Goal: Transaction & Acquisition: Purchase product/service

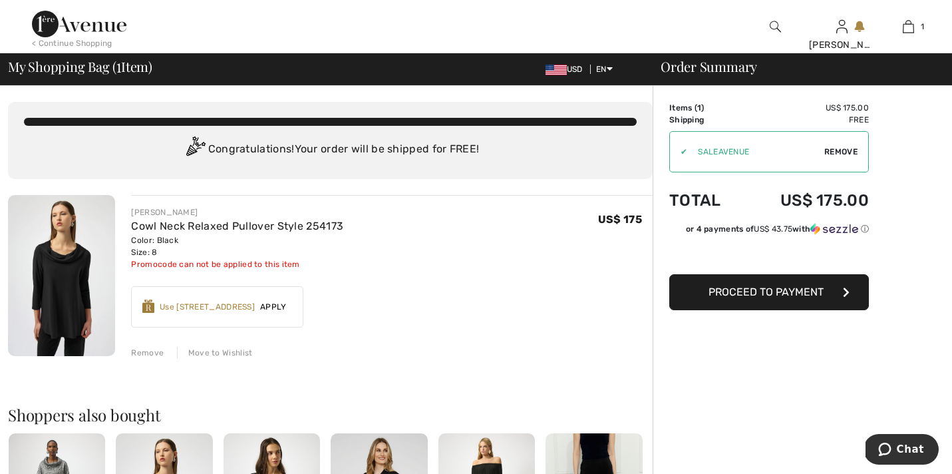
click at [275, 307] on span "Apply" at bounding box center [273, 307] width 37 height 12
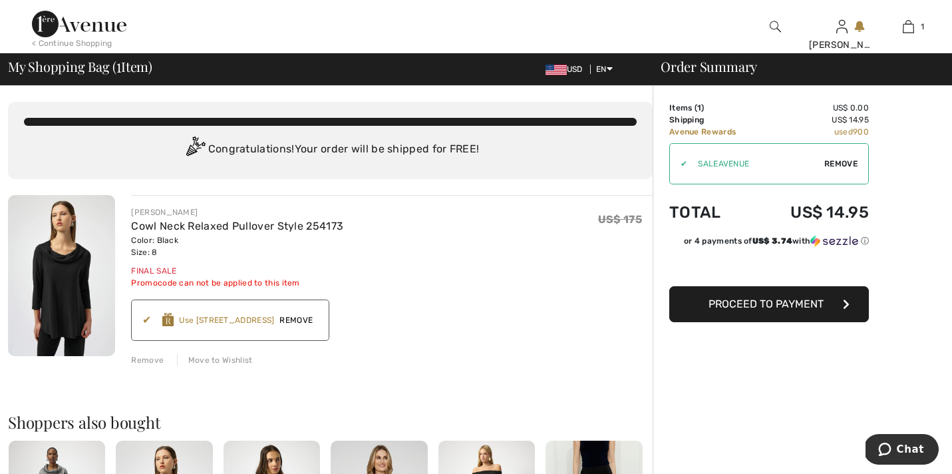
click at [771, 309] on span "Proceed to Payment" at bounding box center [765, 303] width 115 height 13
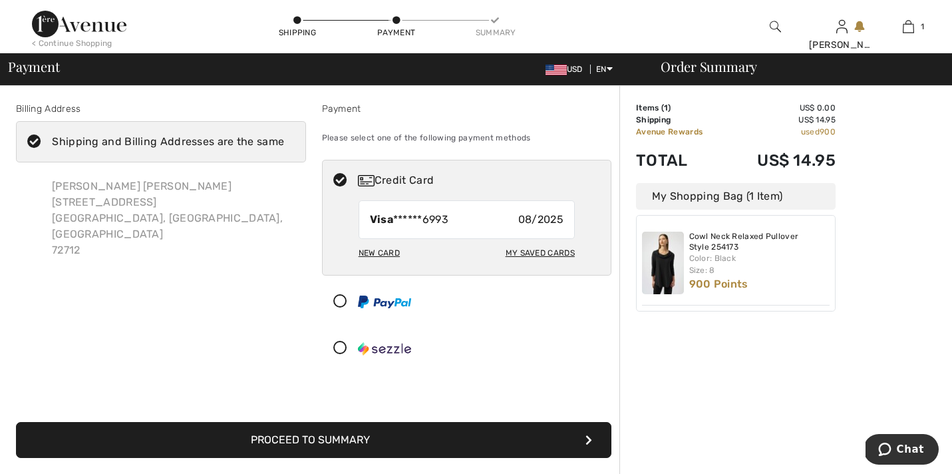
click at [533, 249] on div "My Saved Cards" at bounding box center [540, 252] width 69 height 23
radio input "true"
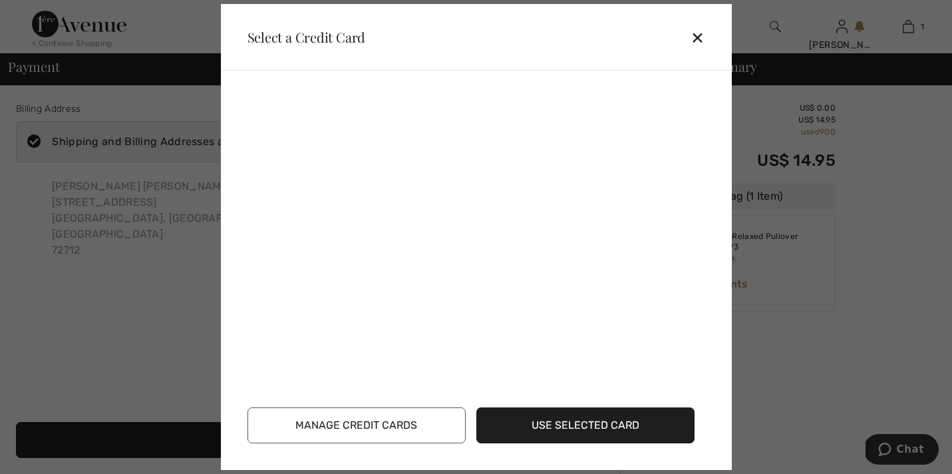
click at [359, 429] on button "Manage Credit Cards" at bounding box center [356, 425] width 218 height 36
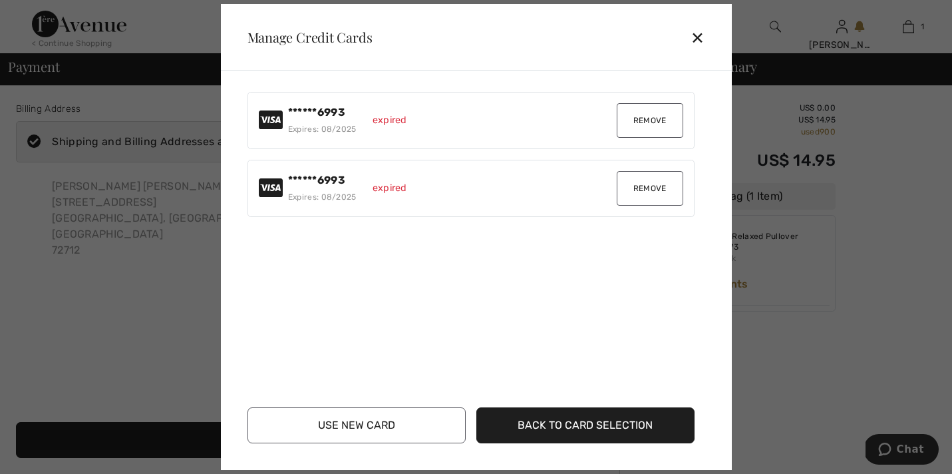
click at [653, 110] on button "Remove" at bounding box center [650, 120] width 67 height 35
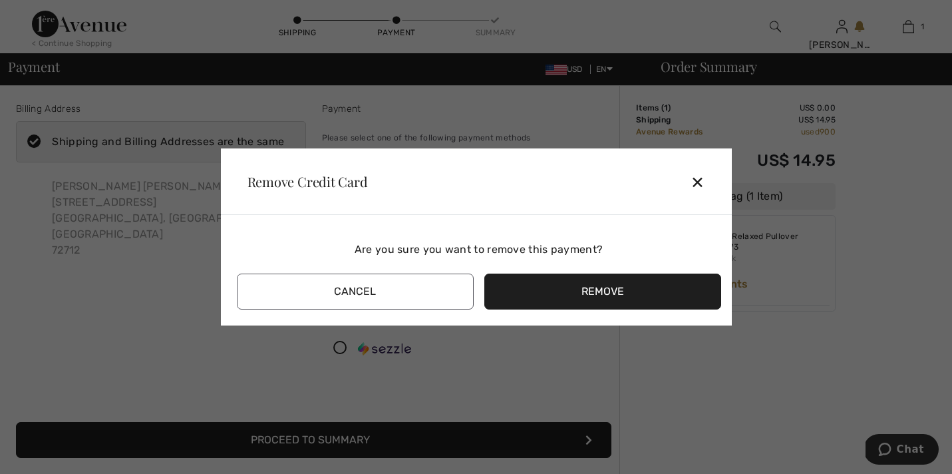
click at [610, 289] on button "Remove" at bounding box center [602, 291] width 237 height 36
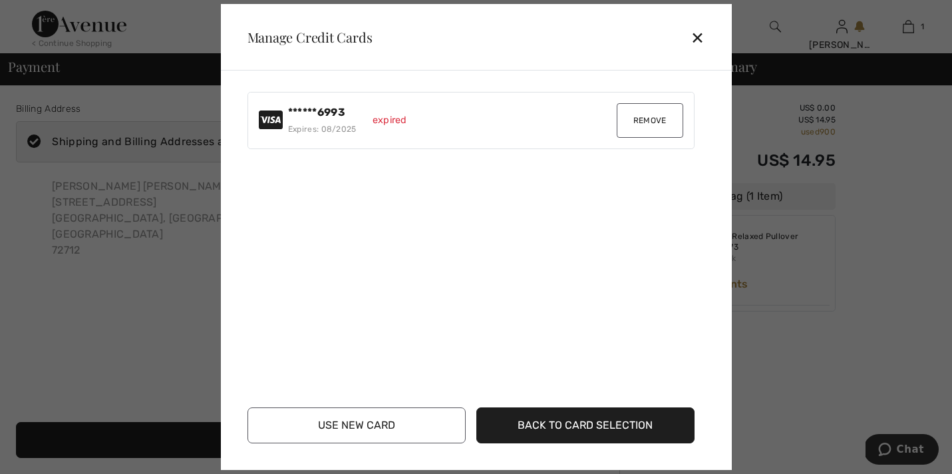
click at [647, 116] on button "Remove" at bounding box center [650, 120] width 67 height 35
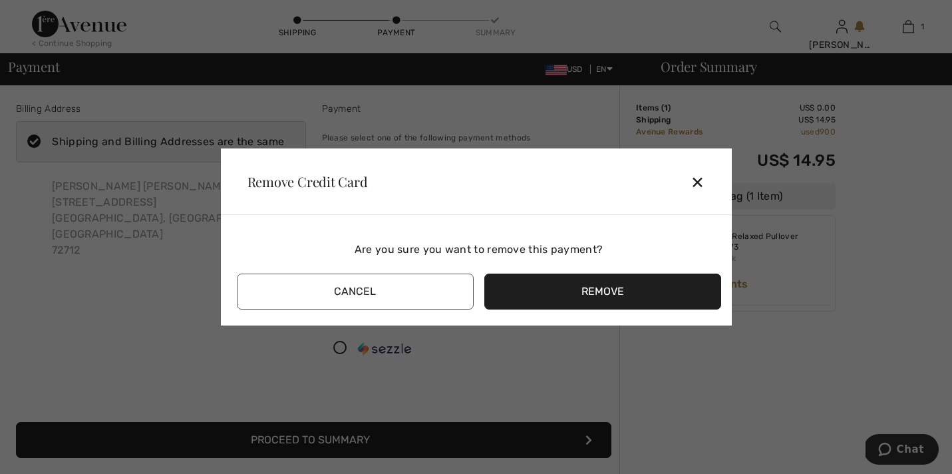
click at [597, 293] on button "Remove" at bounding box center [602, 291] width 237 height 36
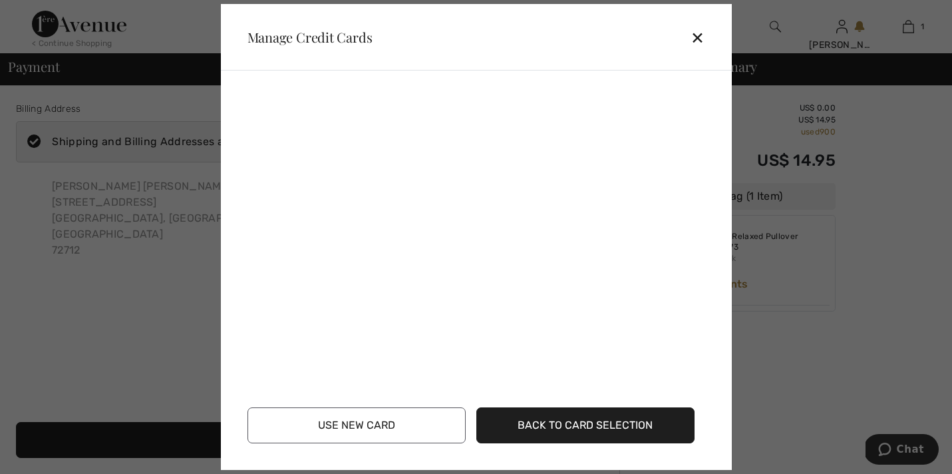
click at [351, 426] on button "Use New Card" at bounding box center [356, 425] width 218 height 36
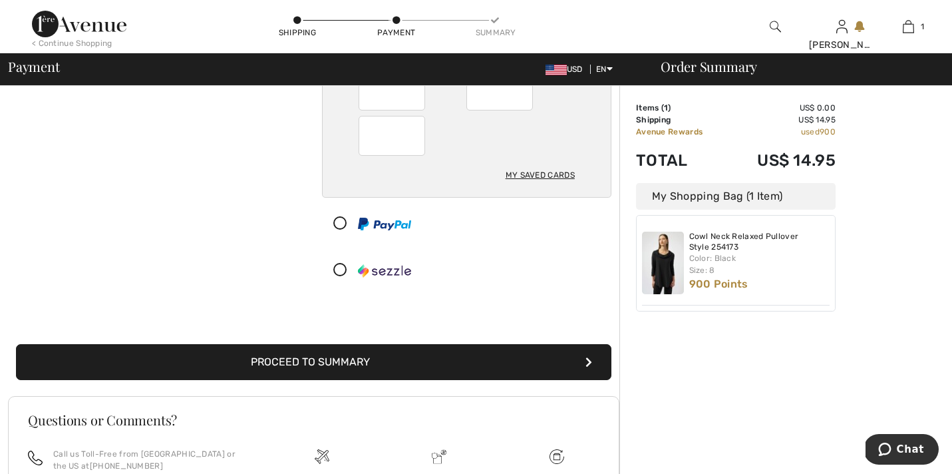
scroll to position [192, 0]
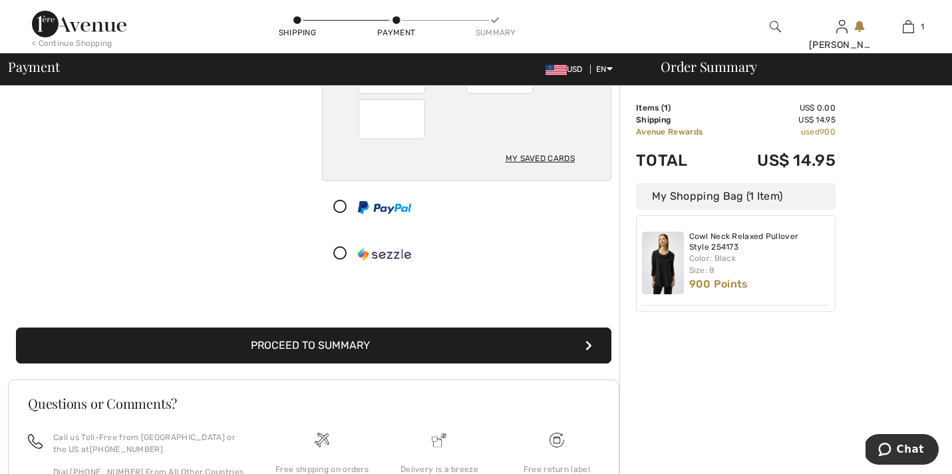
click at [307, 347] on button "Proceed to Summary" at bounding box center [313, 345] width 595 height 36
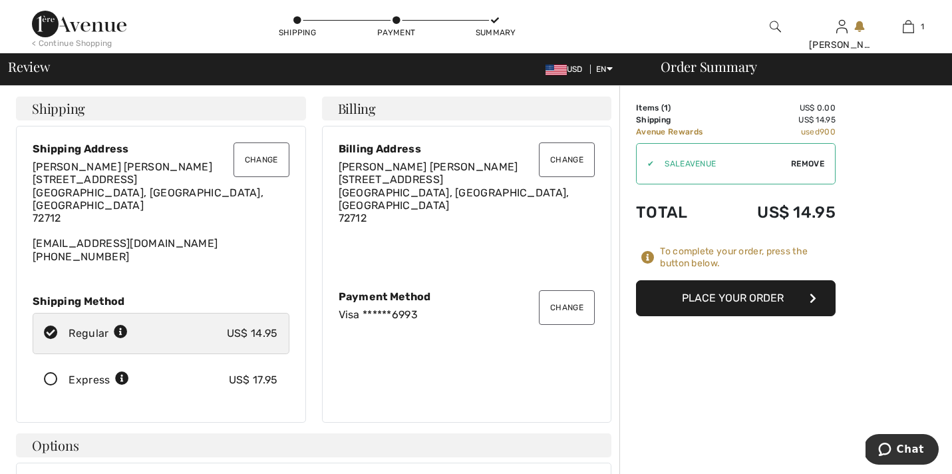
click at [563, 161] on button "Change" at bounding box center [567, 159] width 56 height 35
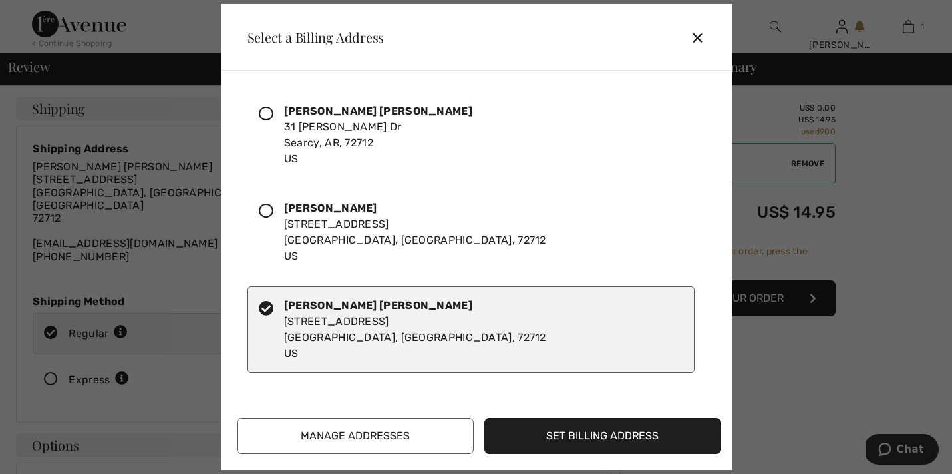
click at [265, 115] on icon at bounding box center [266, 113] width 15 height 15
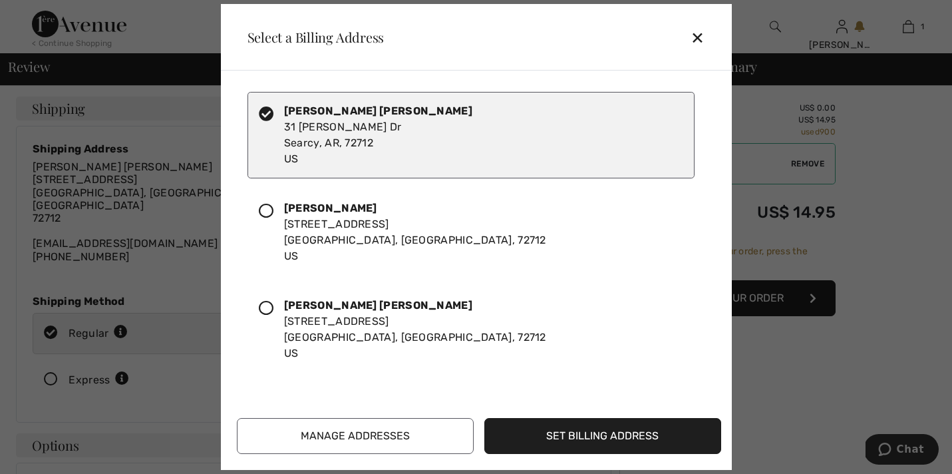
click at [267, 309] on icon at bounding box center [266, 308] width 15 height 15
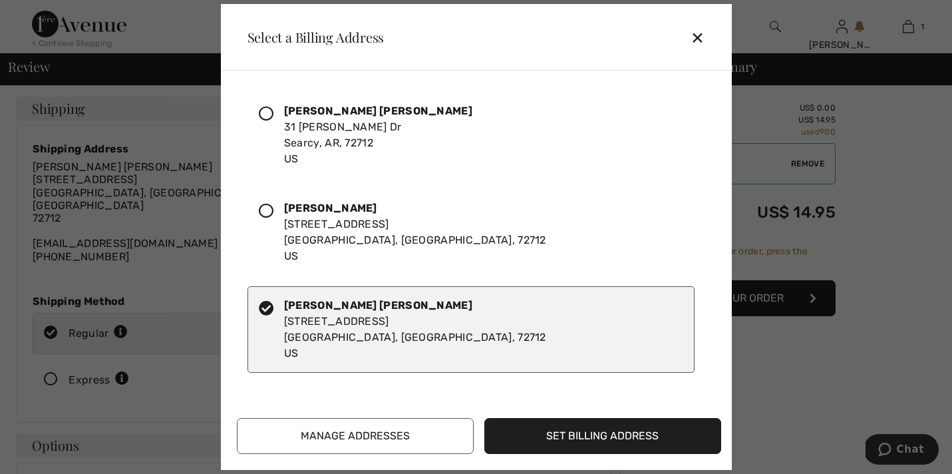
click at [589, 436] on button "Set Billing Address" at bounding box center [602, 436] width 237 height 36
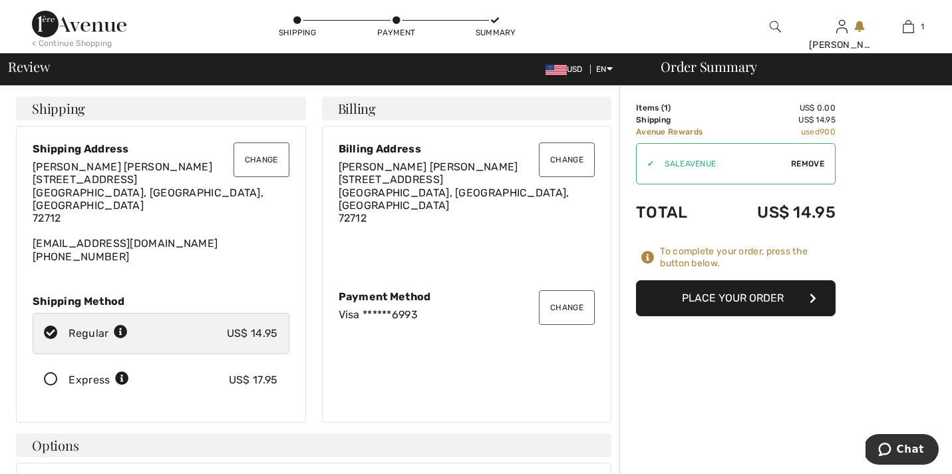
click at [266, 161] on button "Change" at bounding box center [261, 159] width 56 height 35
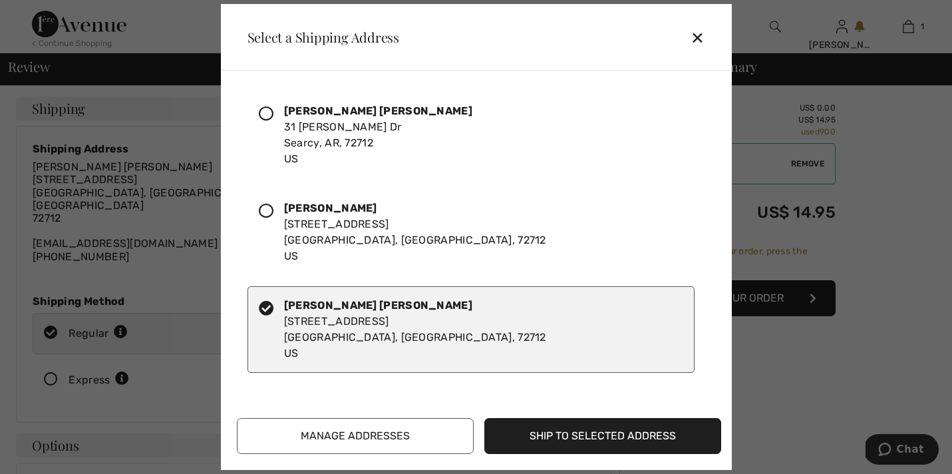
click at [266, 114] on icon at bounding box center [266, 113] width 15 height 15
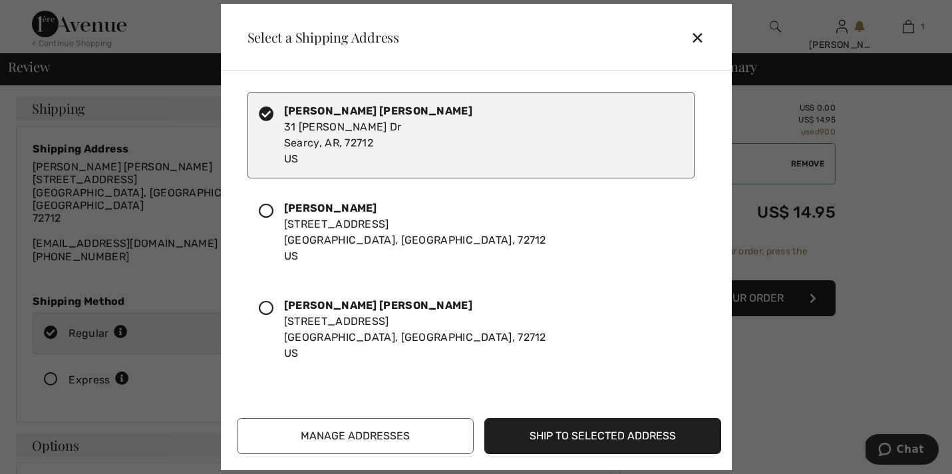
click at [586, 438] on button "Ship to Selected Address" at bounding box center [602, 436] width 237 height 36
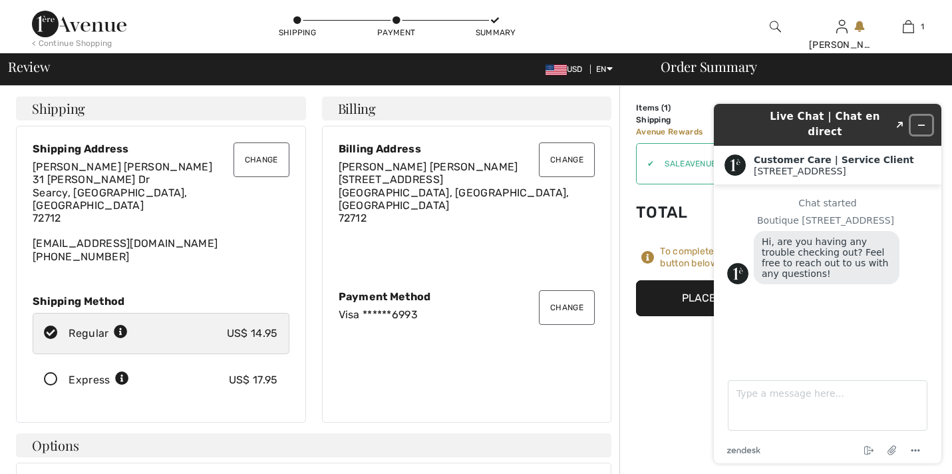
click at [921, 120] on icon "Minimize widget" at bounding box center [921, 124] width 9 height 9
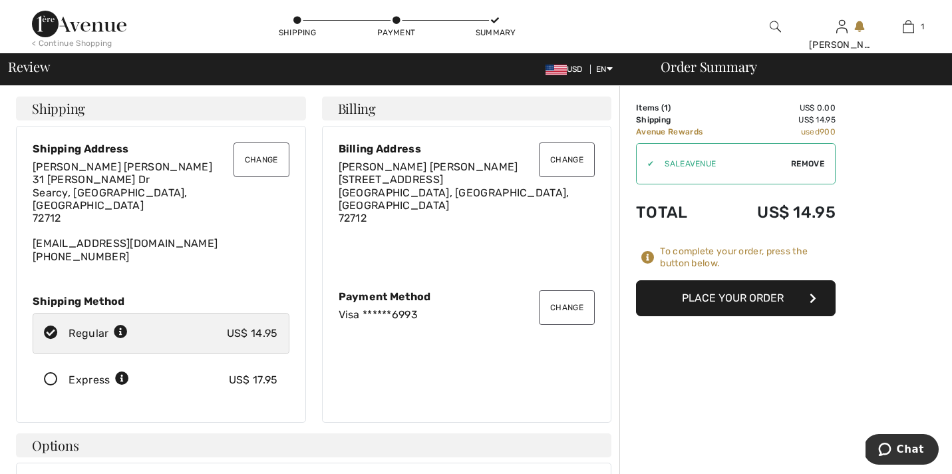
click at [725, 298] on button "Place Your Order" at bounding box center [736, 298] width 200 height 36
